Goal: Navigation & Orientation: Find specific page/section

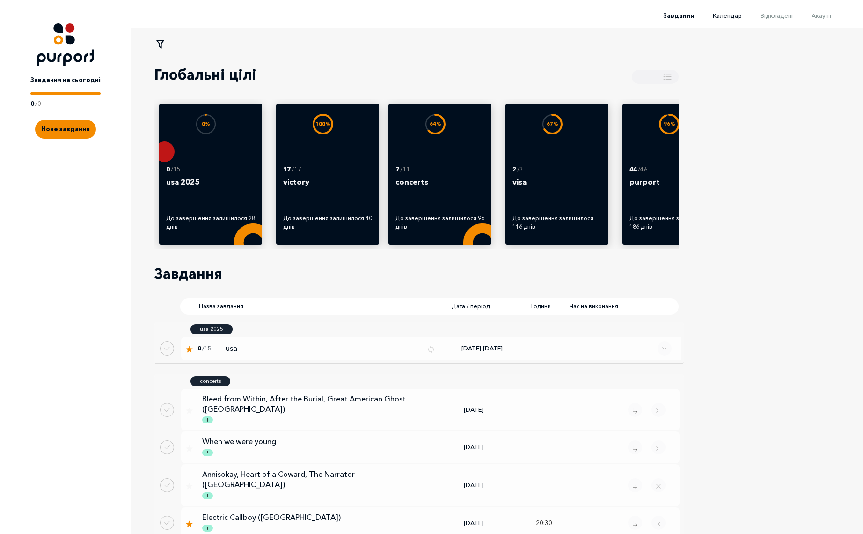
click at [741, 14] on span "Календар" at bounding box center [727, 15] width 29 height 7
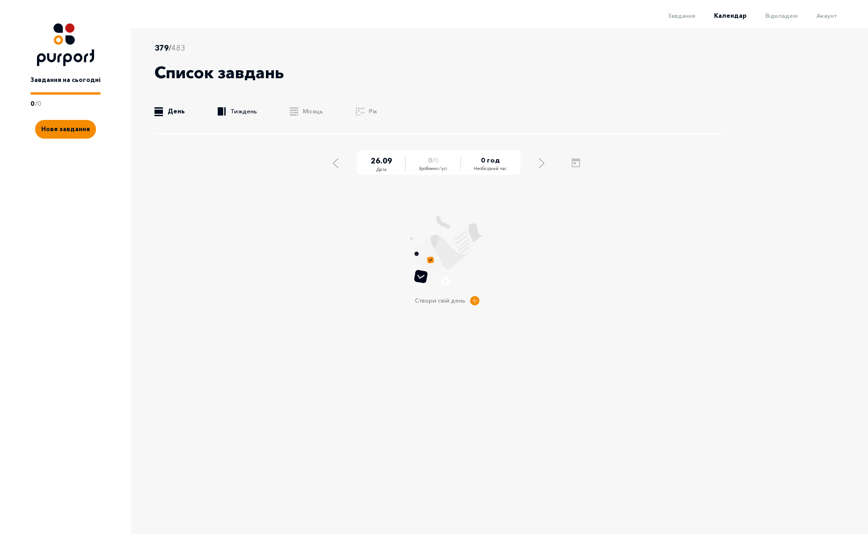
click at [242, 113] on link ".b{fill:#F48B00;} Тиждень" at bounding box center [237, 111] width 39 height 9
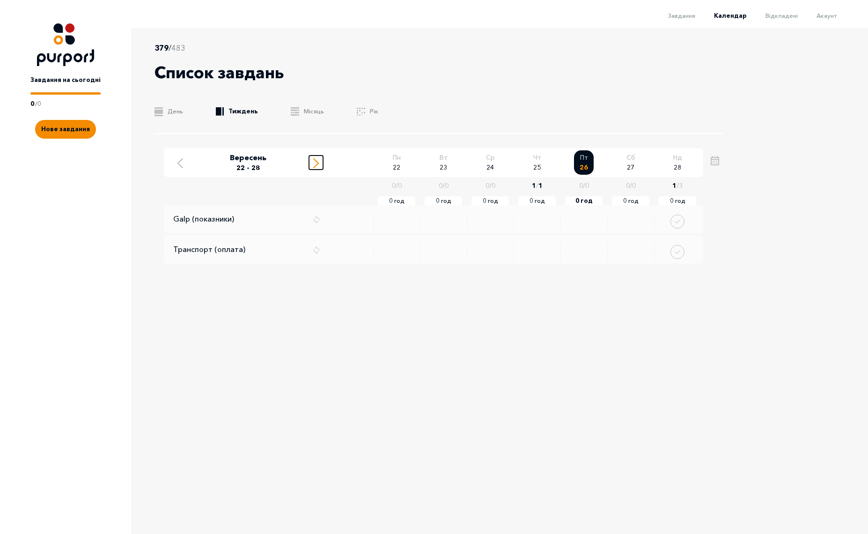
click at [315, 163] on icon "Move to next week" at bounding box center [316, 163] width 6 height 10
click at [180, 164] on icon "Move to previous week" at bounding box center [180, 163] width 6 height 10
click at [314, 159] on line "Move to next week" at bounding box center [316, 161] width 5 height 5
click at [769, 151] on div "379 / 483 Список завдань .b{fill:#F48B00;} День .b{fill:#F48B00;} Тиждень .b{fi…" at bounding box center [434, 268] width 868 height 480
click at [313, 170] on span "Вересень - Жовтень 29 - 05" at bounding box center [248, 163] width 150 height 20
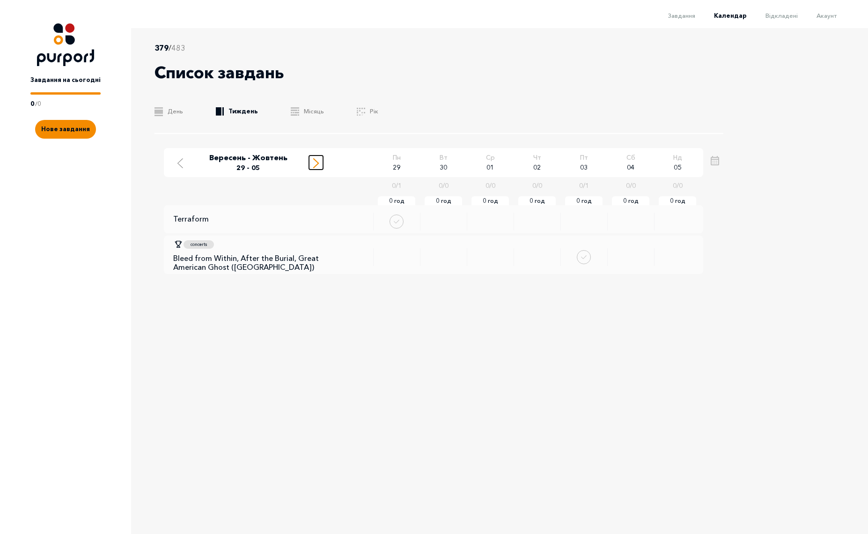
click at [317, 161] on icon "Move to next week" at bounding box center [316, 163] width 6 height 10
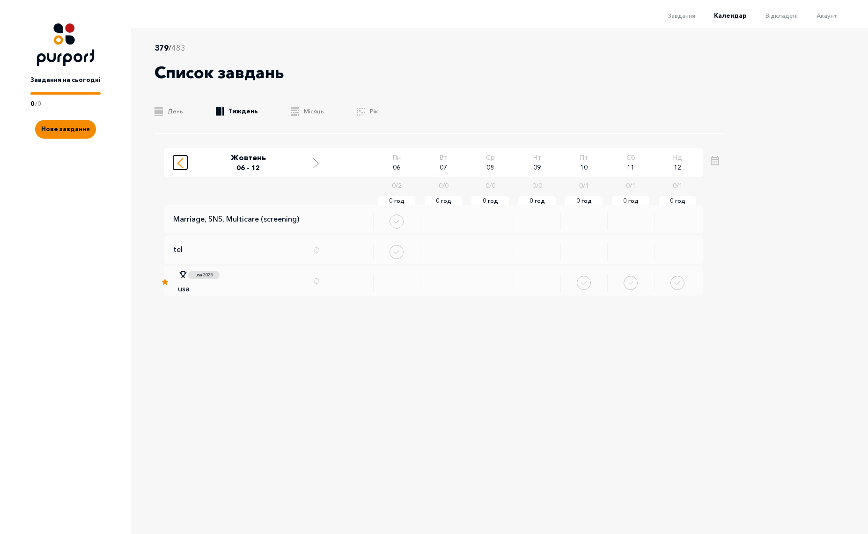
click at [179, 166] on icon "Move to previous week" at bounding box center [180, 163] width 6 height 10
click at [317, 165] on icon "Move to next week" at bounding box center [316, 163] width 6 height 10
click at [180, 166] on icon "Move to previous week" at bounding box center [180, 163] width 6 height 10
click at [775, 162] on div "379 / 483 Список завдань .b{fill:#F48B00;} День .b{fill:#F48B00;} Тиждень .b{fi…" at bounding box center [434, 268] width 868 height 480
